Goal: Task Accomplishment & Management: Manage account settings

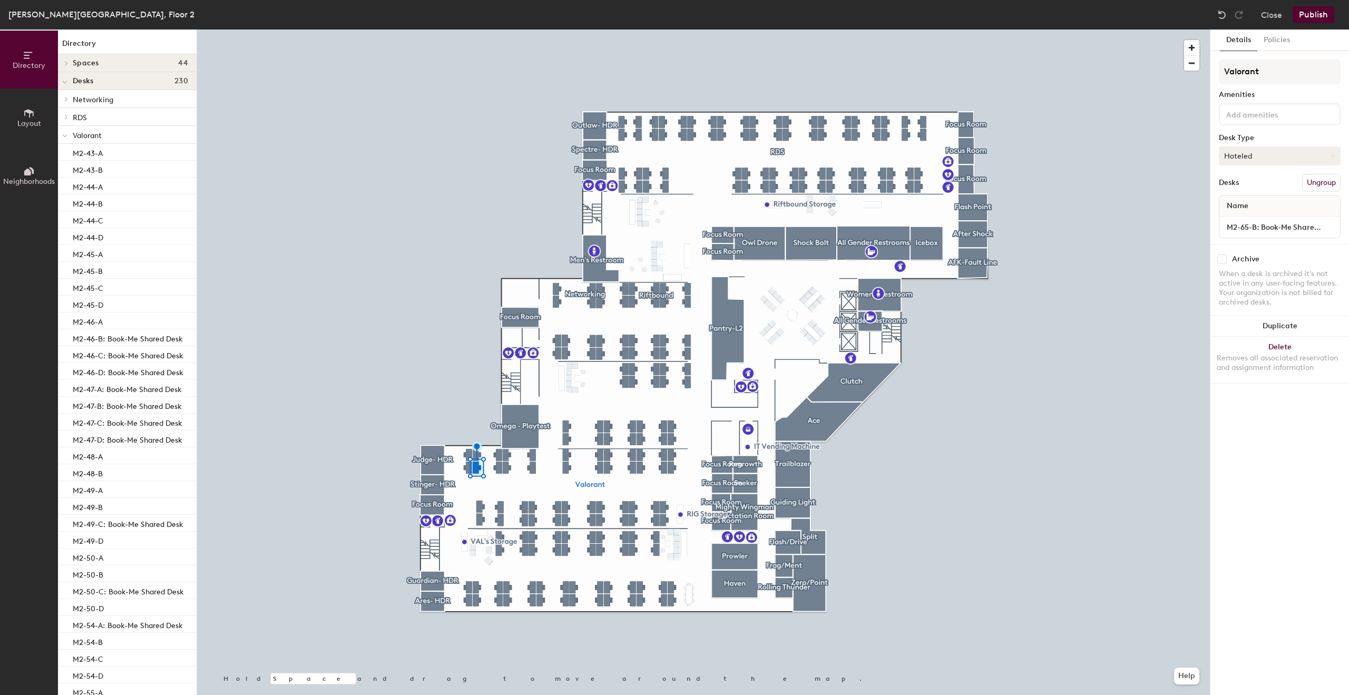
click at [1280, 153] on button "Hoteled" at bounding box center [1280, 155] width 122 height 19
click at [1242, 184] on div "Assigned" at bounding box center [1271, 189] width 105 height 16
click at [1265, 227] on input "M2-65-B: Book-Me Shared Desk" at bounding box center [1279, 227] width 116 height 15
click at [1262, 227] on input "M2-65-B: Book-Me Shared Desk" at bounding box center [1279, 227] width 116 height 15
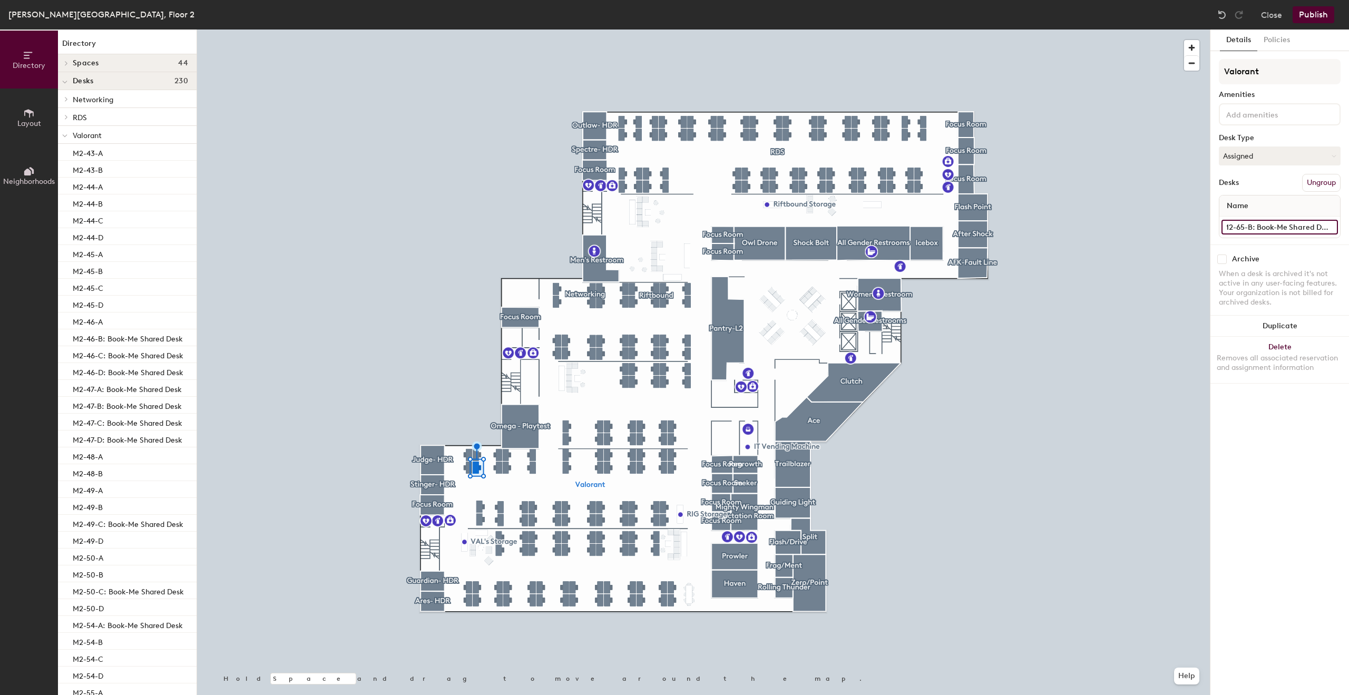
drag, startPoint x: 1258, startPoint y: 227, endPoint x: 1348, endPoint y: 201, distance: 93.7
click at [1348, 201] on div "Details Policies Valorant Amenities Desk Type Assigned Desks Ungroup Name M2-65…" at bounding box center [1279, 362] width 139 height 665
type input "M2-65-B"
click at [1315, 16] on button "Publish" at bounding box center [1313, 14] width 42 height 17
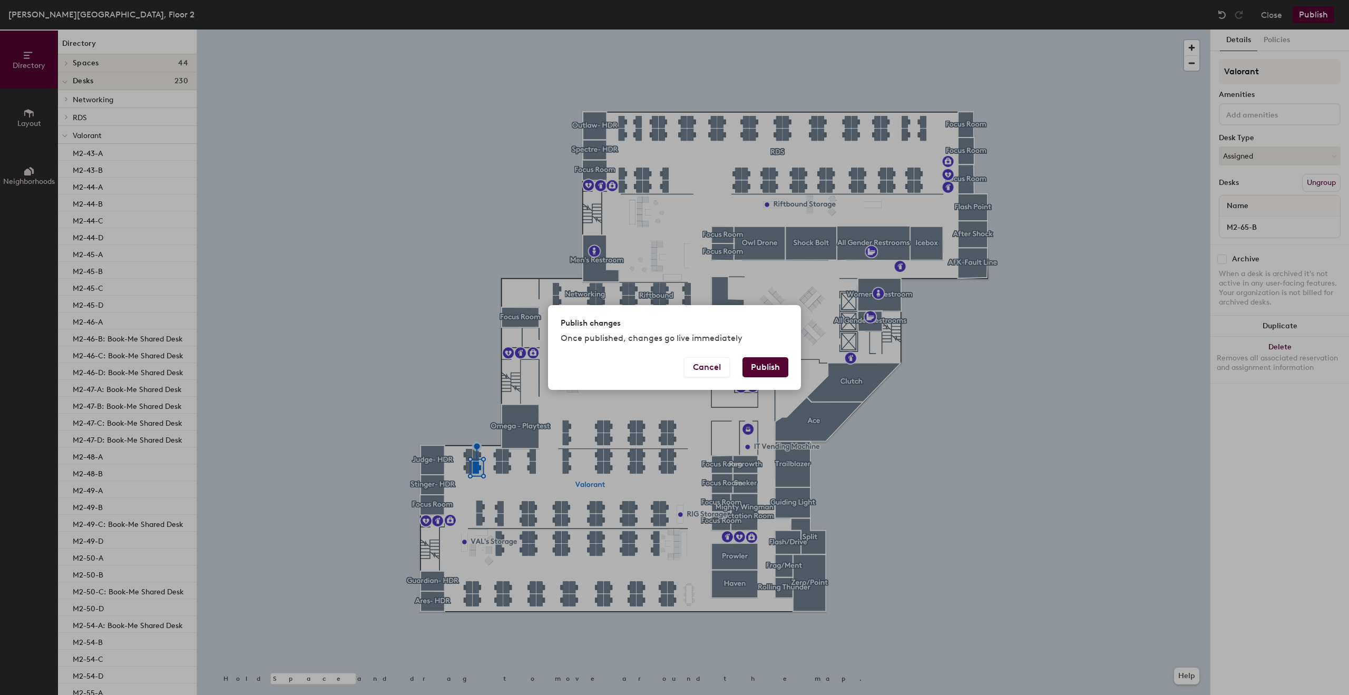
click at [767, 364] on button "Publish" at bounding box center [765, 367] width 46 height 20
